Goal: Information Seeking & Learning: Check status

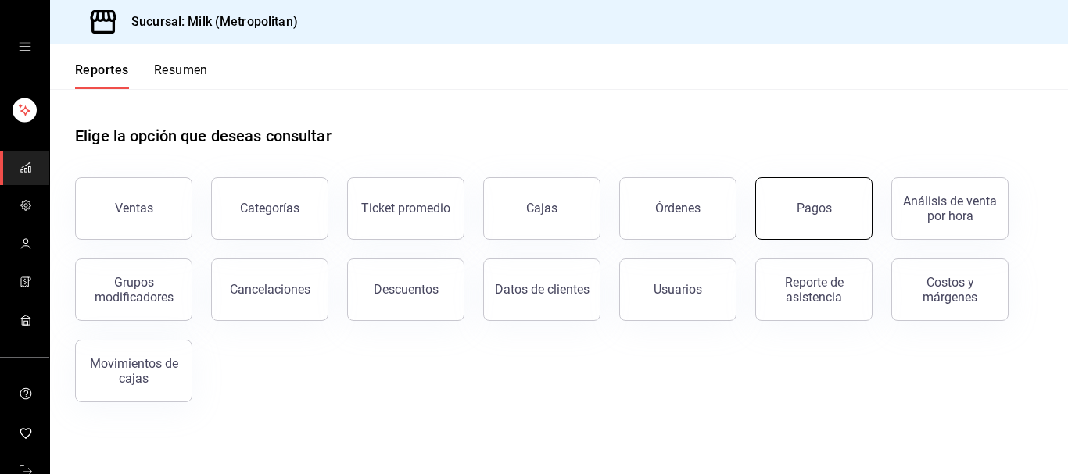
click at [824, 209] on div "Pagos" at bounding box center [813, 208] width 35 height 15
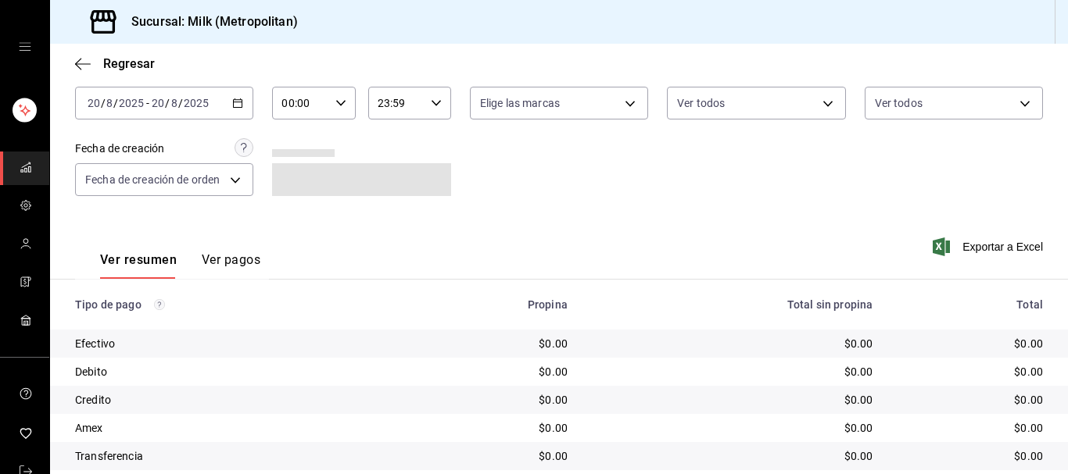
scroll to position [80, 0]
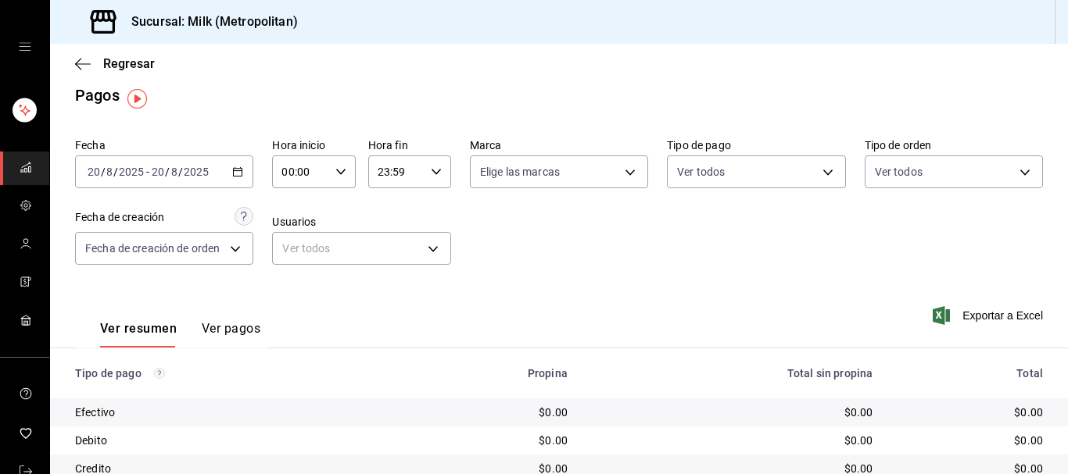
scroll to position [80, 0]
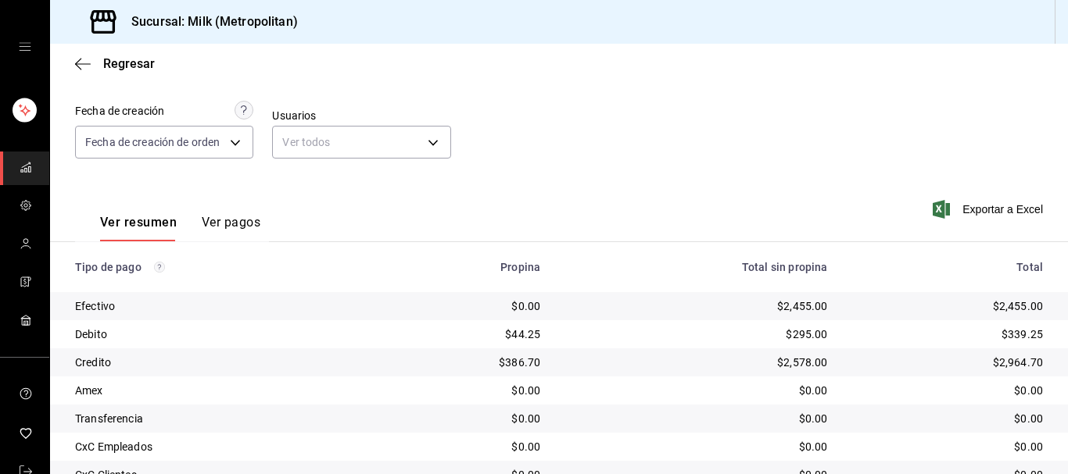
scroll to position [80, 0]
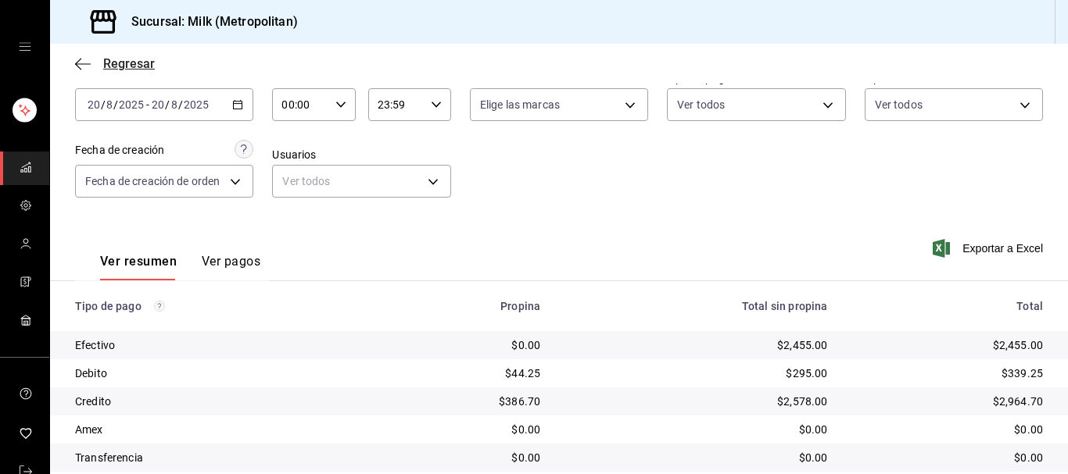
click at [147, 66] on span "Regresar" at bounding box center [129, 63] width 52 height 15
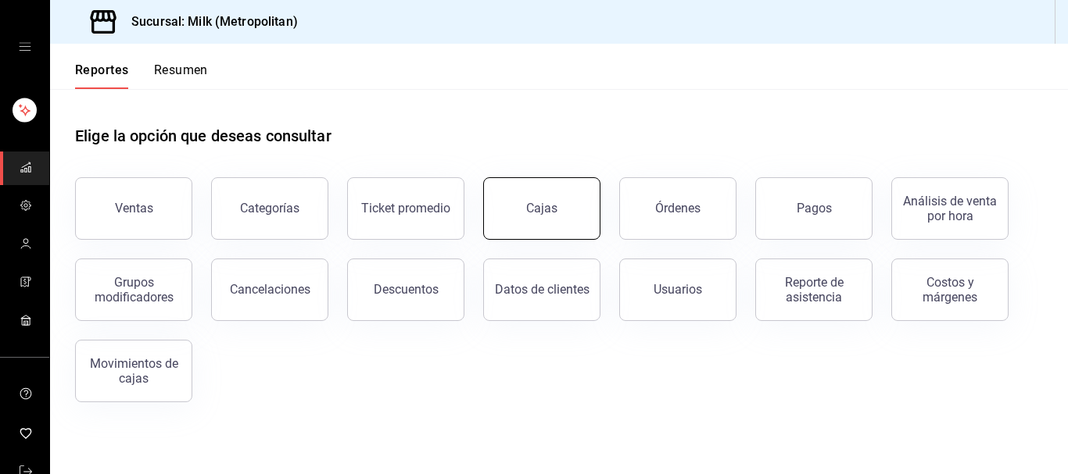
click at [555, 212] on div "Cajas" at bounding box center [541, 208] width 31 height 15
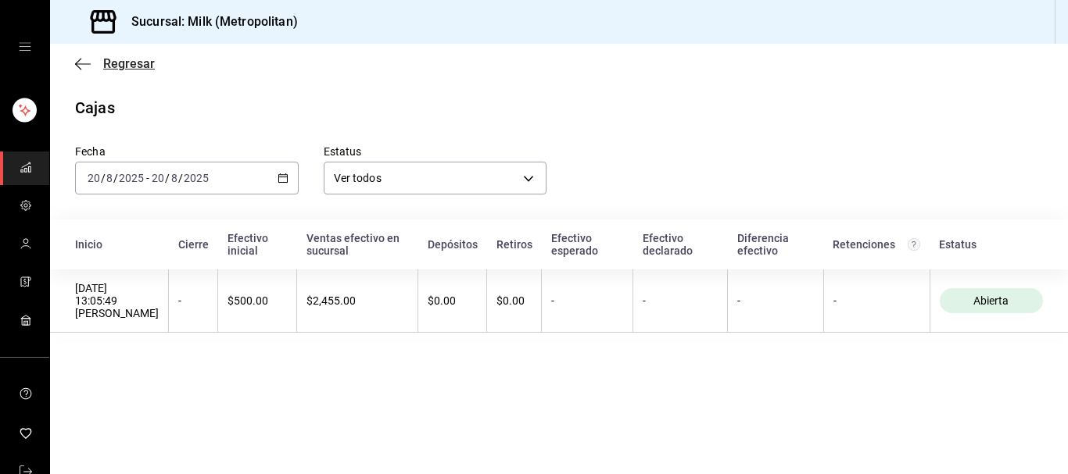
click at [115, 64] on span "Regresar" at bounding box center [129, 63] width 52 height 15
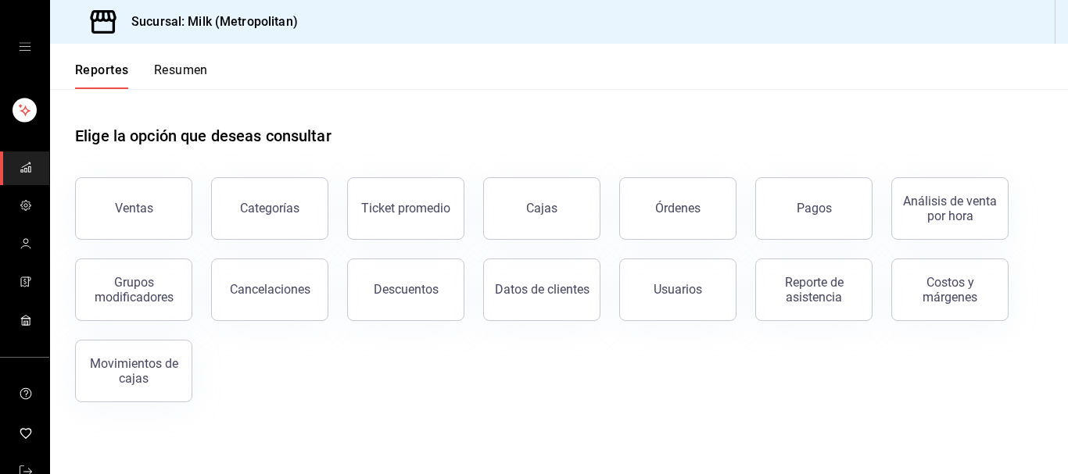
click at [144, 198] on button "Ventas" at bounding box center [133, 208] width 117 height 63
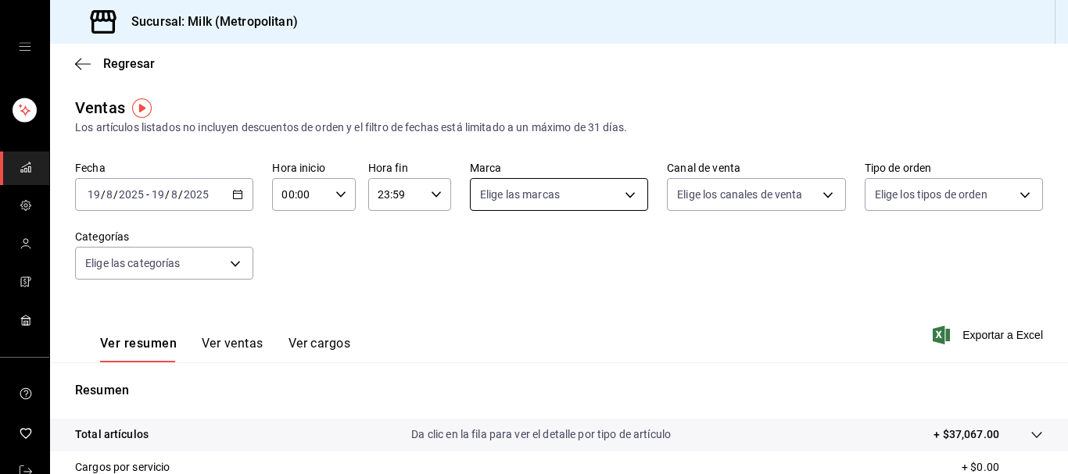
click at [623, 190] on body "Sucursal: Milk (Metropolitan) Regresar Ventas Los artículos listados no incluye…" at bounding box center [534, 237] width 1068 height 474
click at [797, 200] on div at bounding box center [534, 237] width 1068 height 474
click at [832, 192] on body "Sucursal: Milk (Metropolitan) Regresar Ventas Los artículos listados no incluye…" at bounding box center [534, 237] width 1068 height 474
click at [785, 257] on li "Ver todos" at bounding box center [755, 254] width 177 height 46
type input "PARROT,UBER_EATS,RAPPI,DIDI_FOOD,ONLINE"
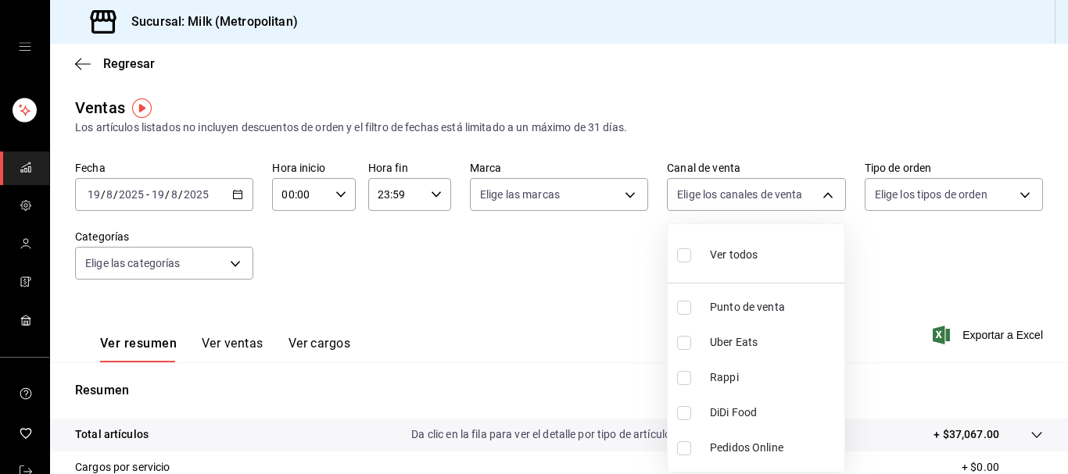
checkbox input "true"
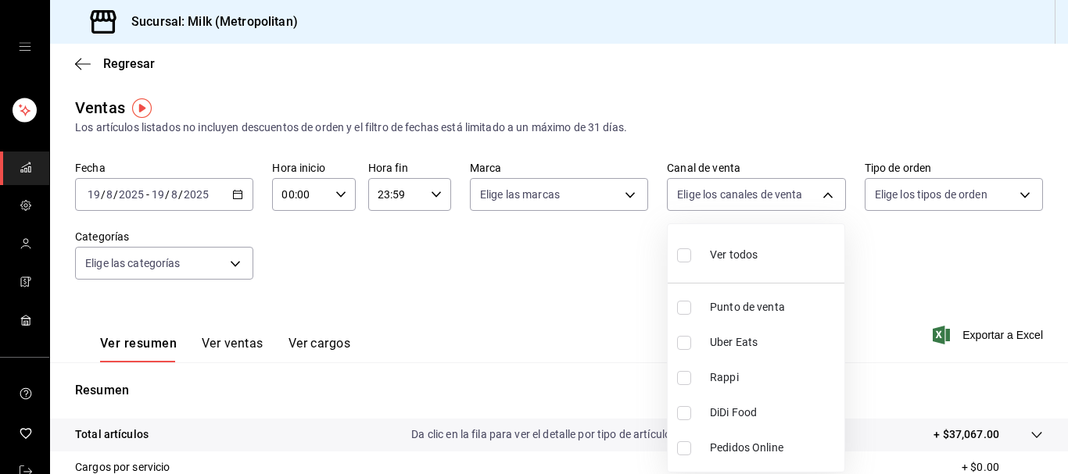
checkbox input "true"
click at [796, 263] on li "Ver todos" at bounding box center [755, 254] width 177 height 46
checkbox input "false"
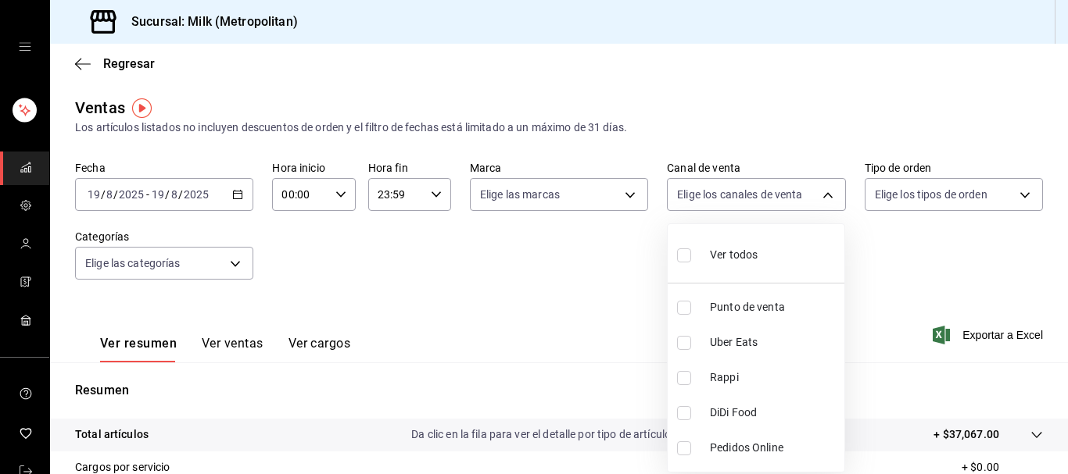
checkbox input "false"
